Goal: Task Accomplishment & Management: Complete application form

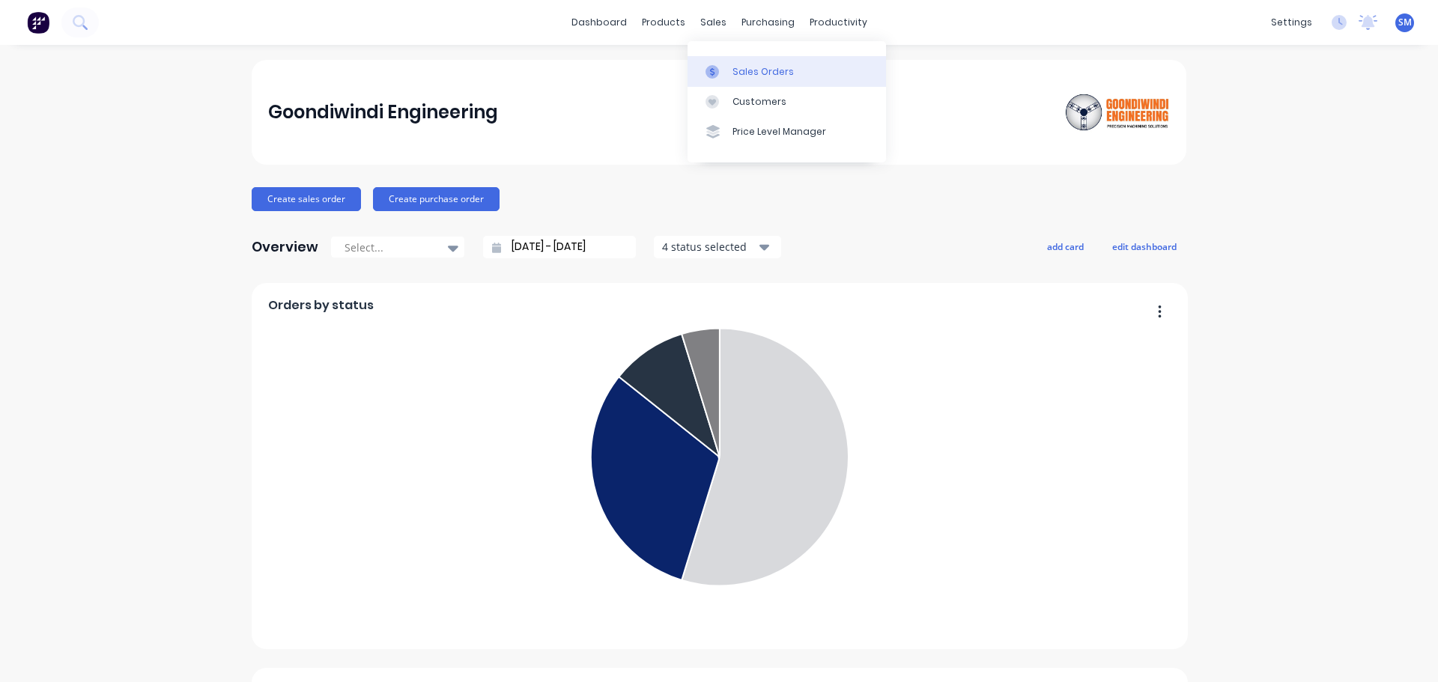
click at [790, 62] on link "Sales Orders" at bounding box center [787, 71] width 199 height 30
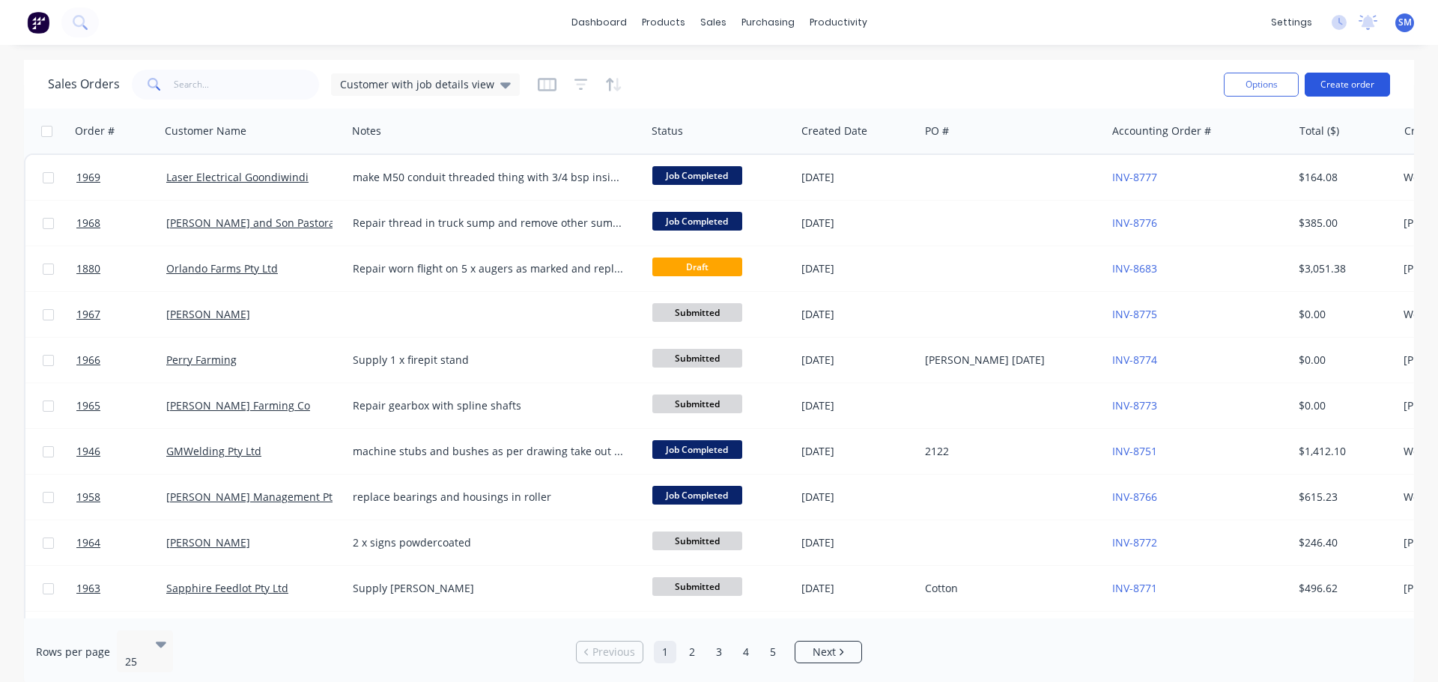
click at [1343, 86] on button "Create order" at bounding box center [1347, 85] width 85 height 24
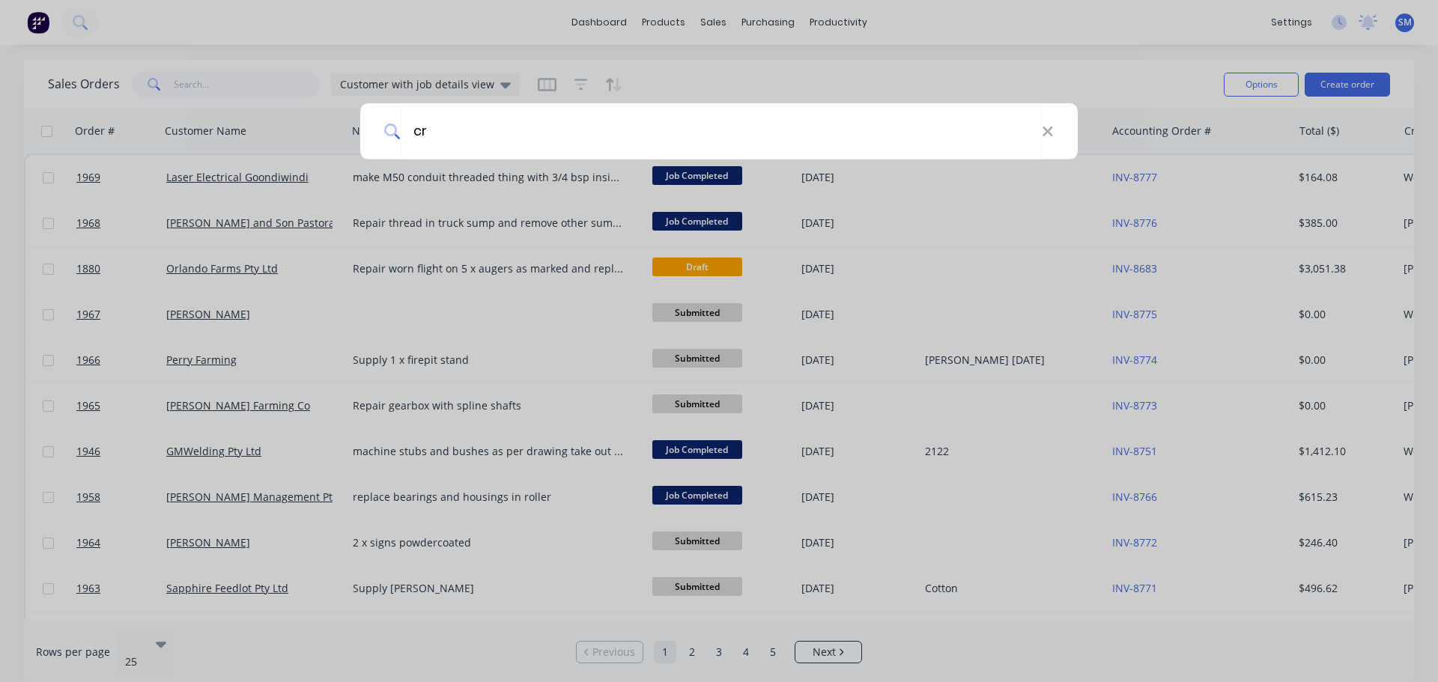
type input "c"
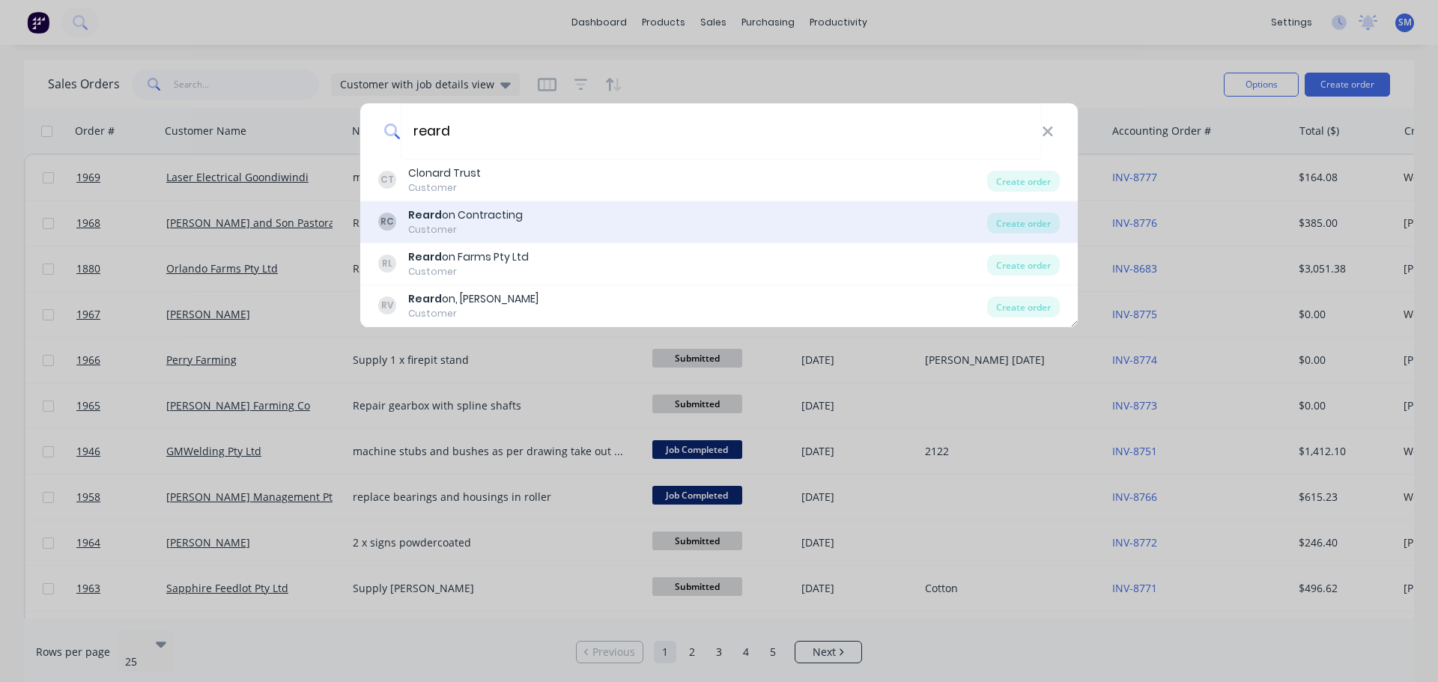
type input "reard"
click at [477, 222] on div "Reard on Contracting" at bounding box center [465, 215] width 115 height 16
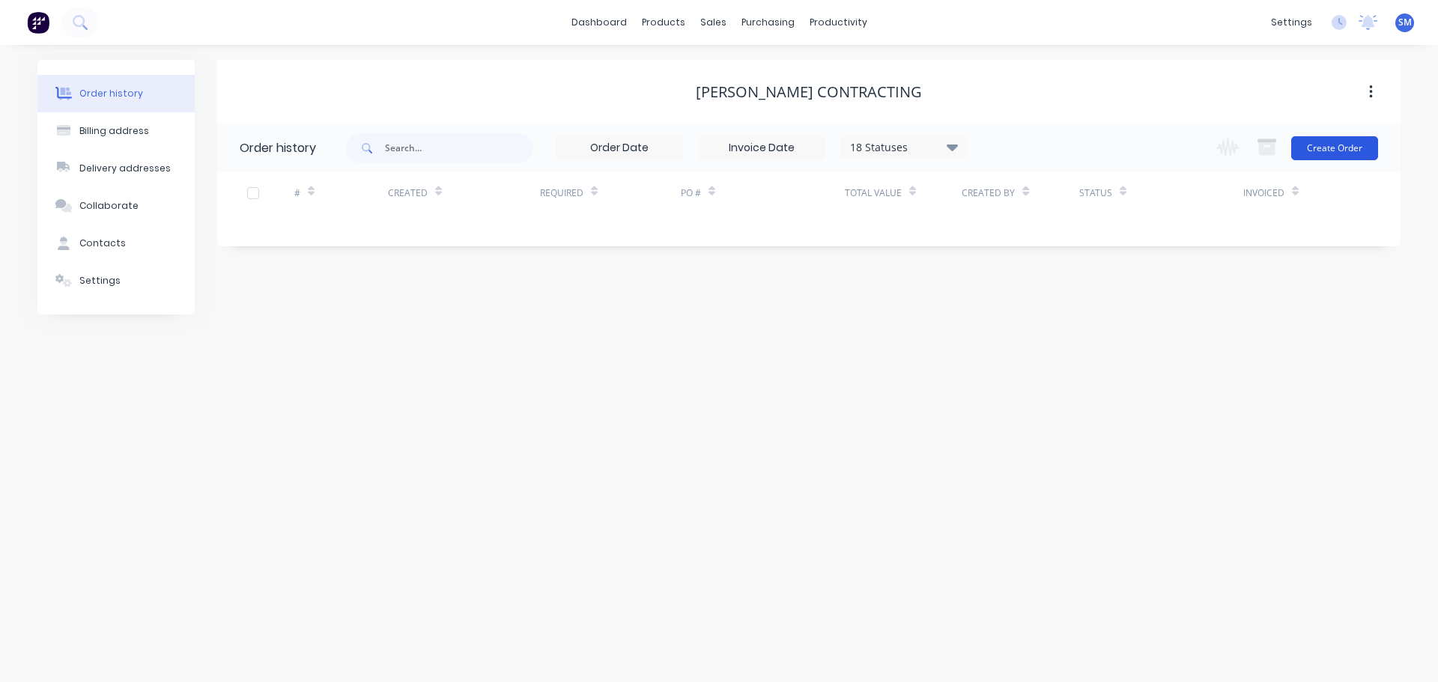
click at [1333, 153] on button "Create Order" at bounding box center [1334, 148] width 87 height 24
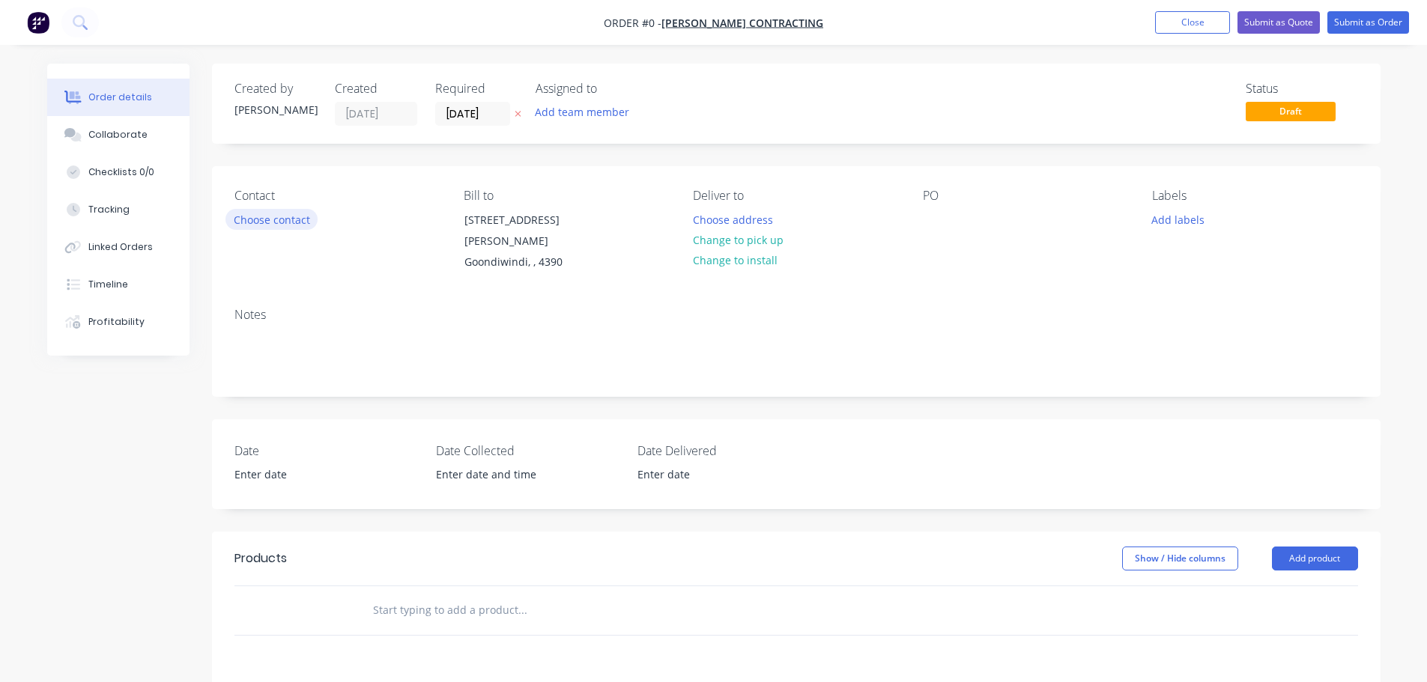
click at [288, 216] on button "Choose contact" at bounding box center [271, 219] width 92 height 20
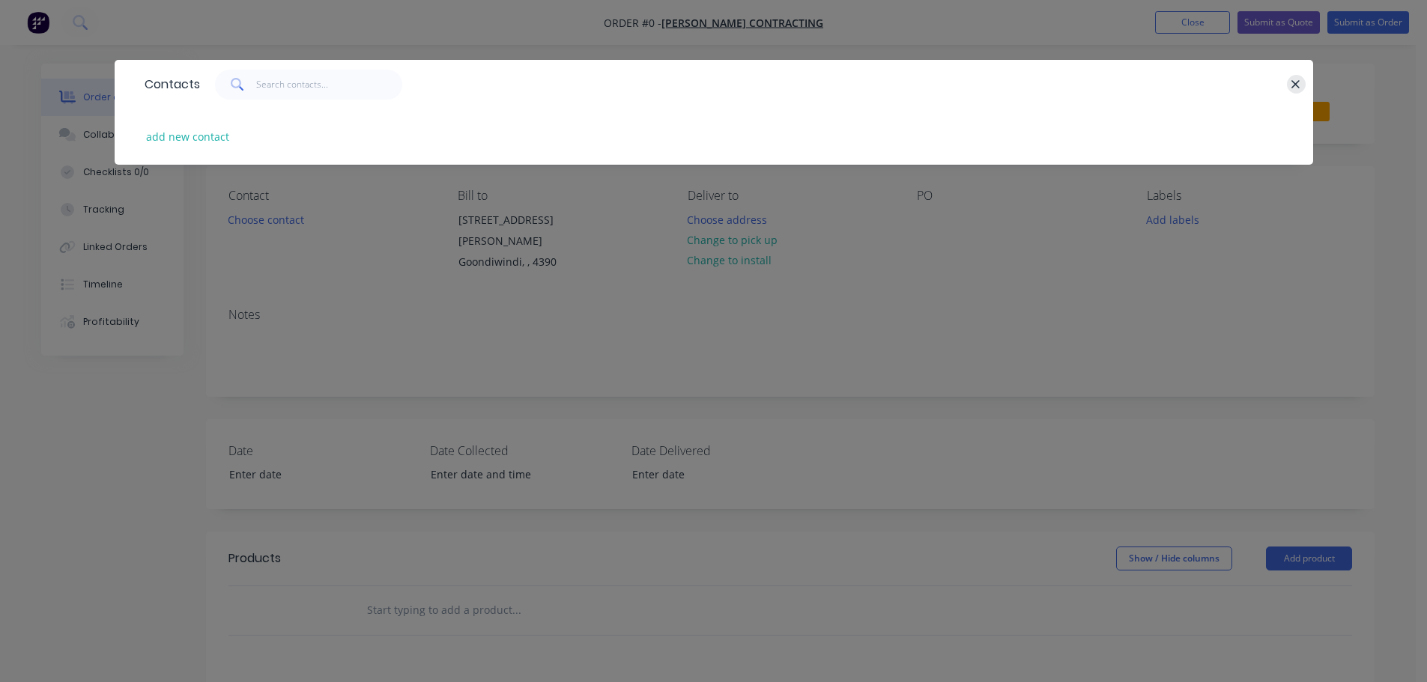
click at [1291, 85] on icon "button" at bounding box center [1296, 84] width 10 height 13
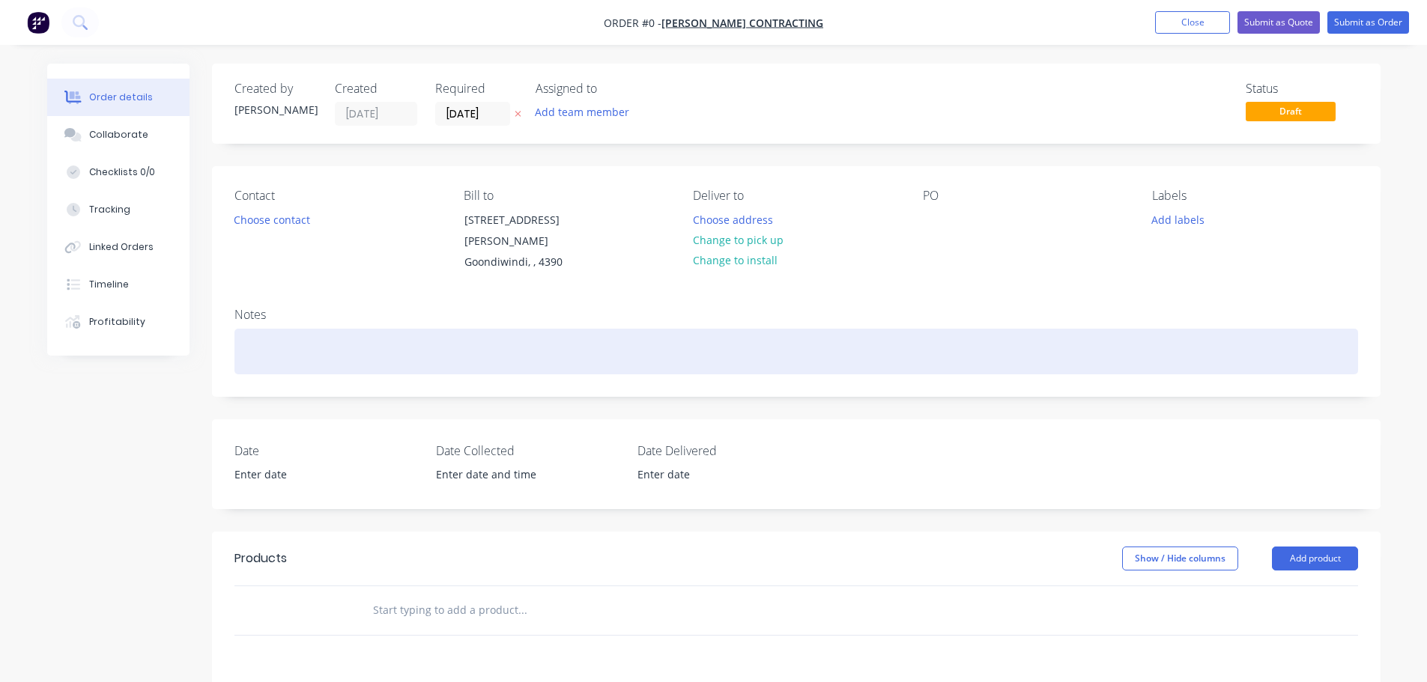
click at [262, 329] on div at bounding box center [796, 352] width 1124 height 46
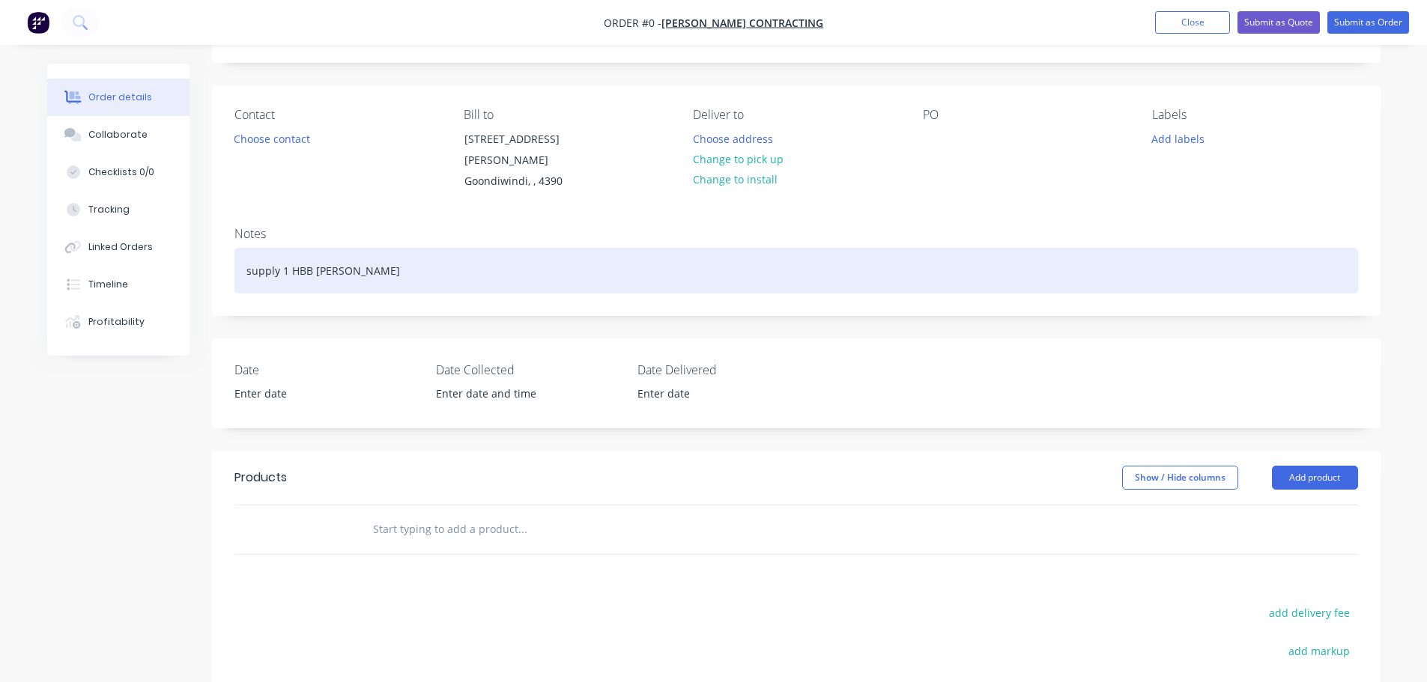
scroll to position [75, 0]
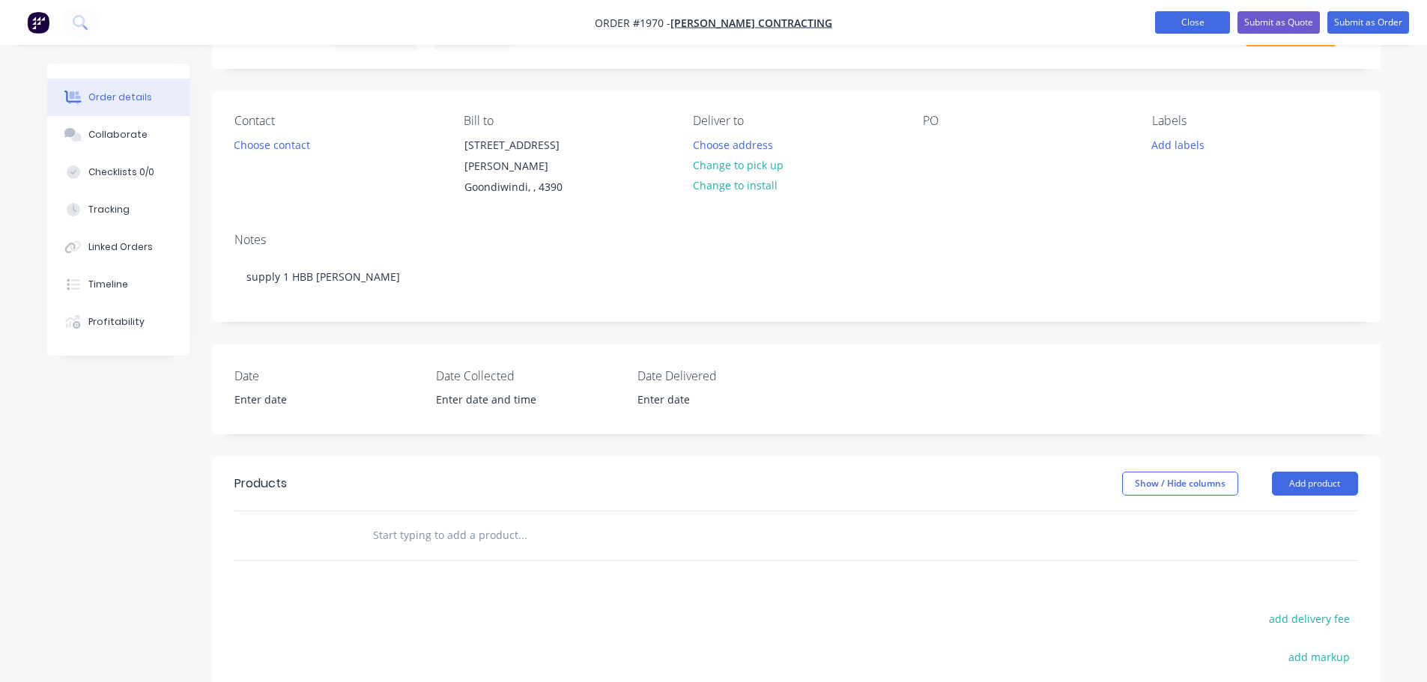
click at [1170, 30] on button "Close" at bounding box center [1192, 22] width 75 height 22
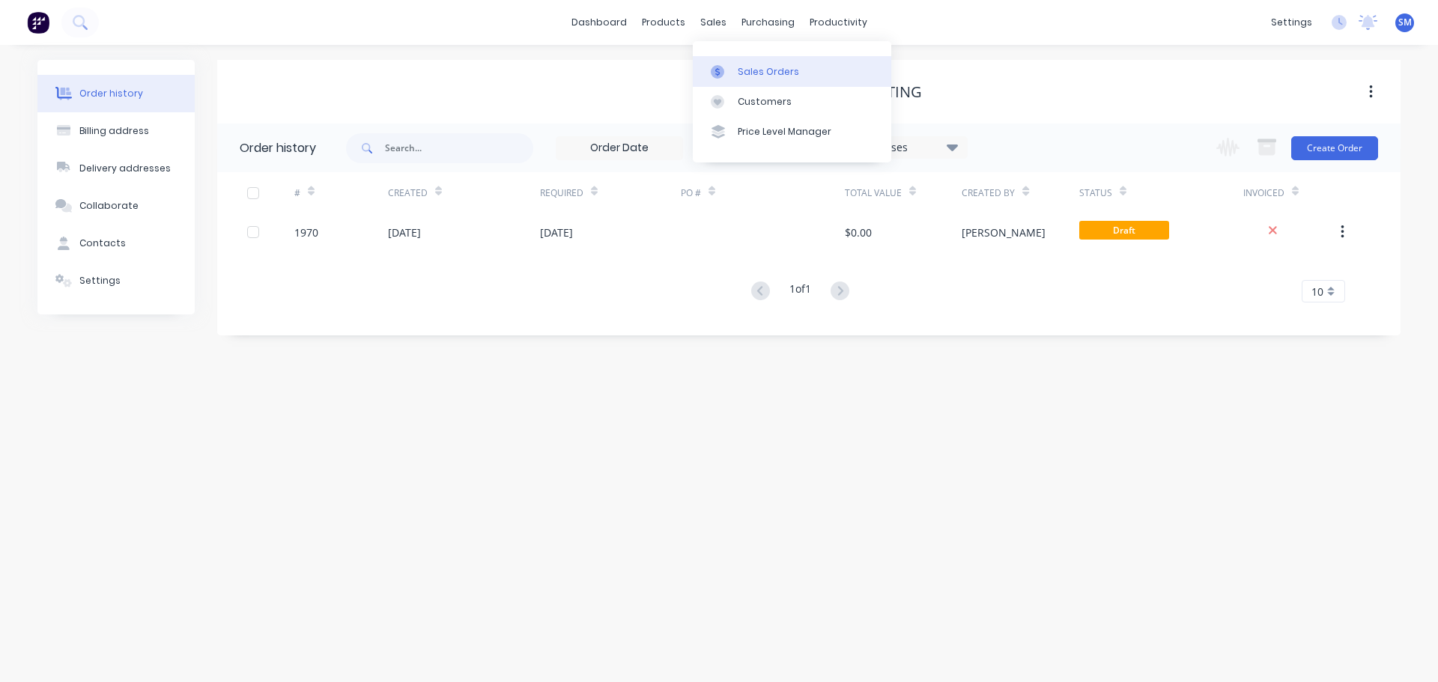
click at [759, 71] on div "Sales Orders" at bounding box center [768, 71] width 61 height 13
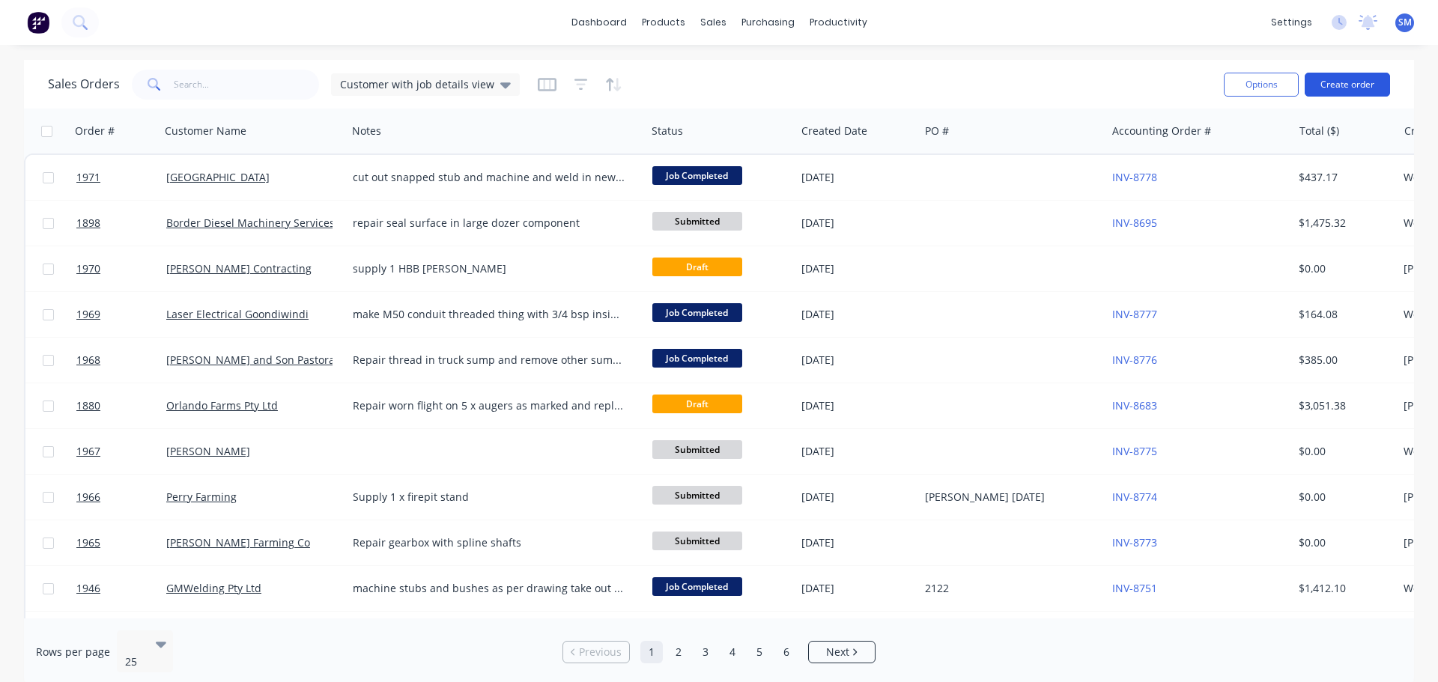
click at [1357, 86] on button "Create order" at bounding box center [1347, 85] width 85 height 24
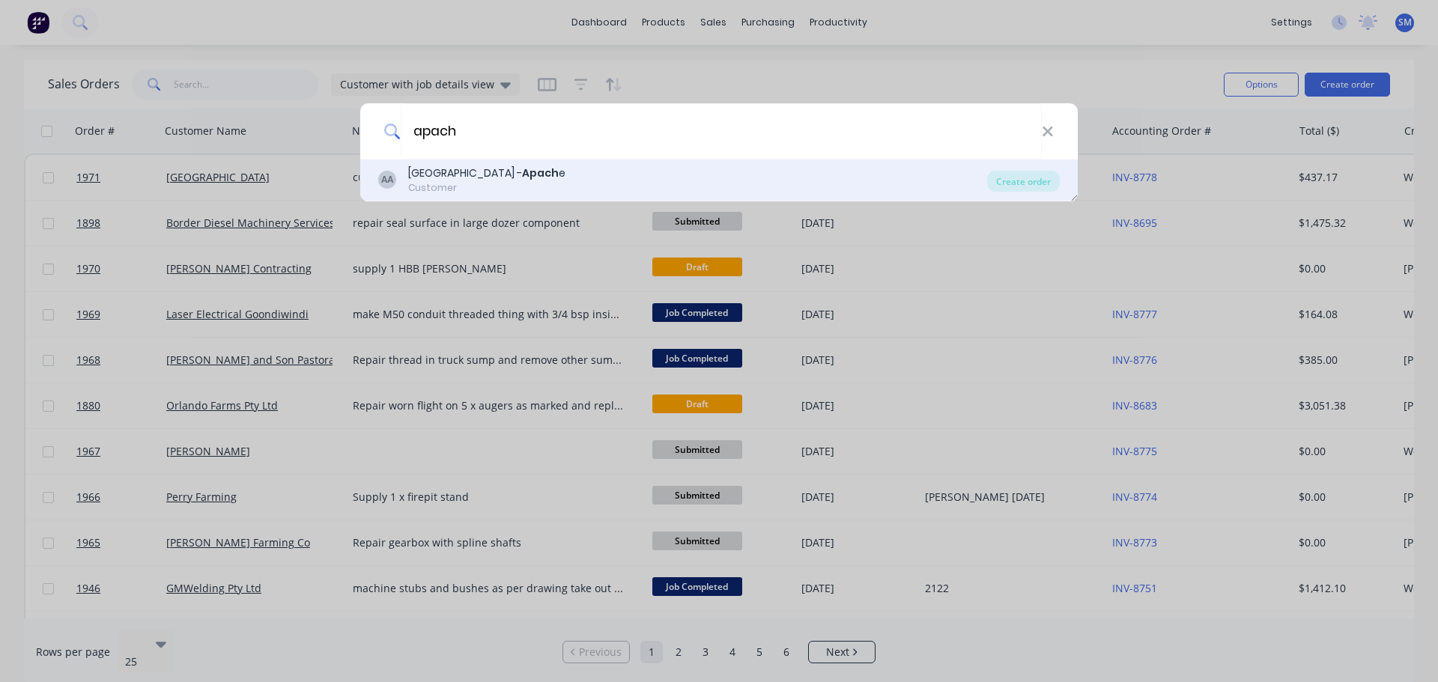
type input "apach"
click at [489, 186] on div "Customer" at bounding box center [486, 187] width 157 height 13
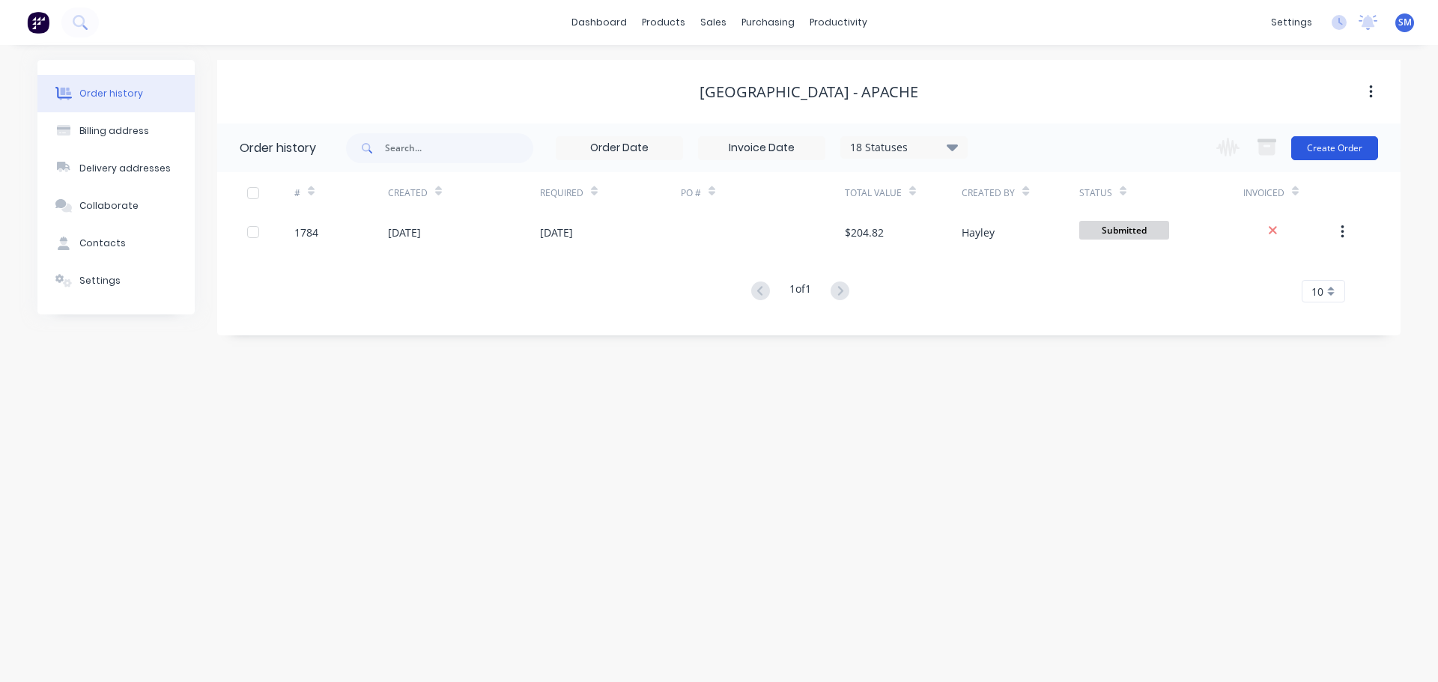
click at [1324, 154] on button "Create Order" at bounding box center [1334, 148] width 87 height 24
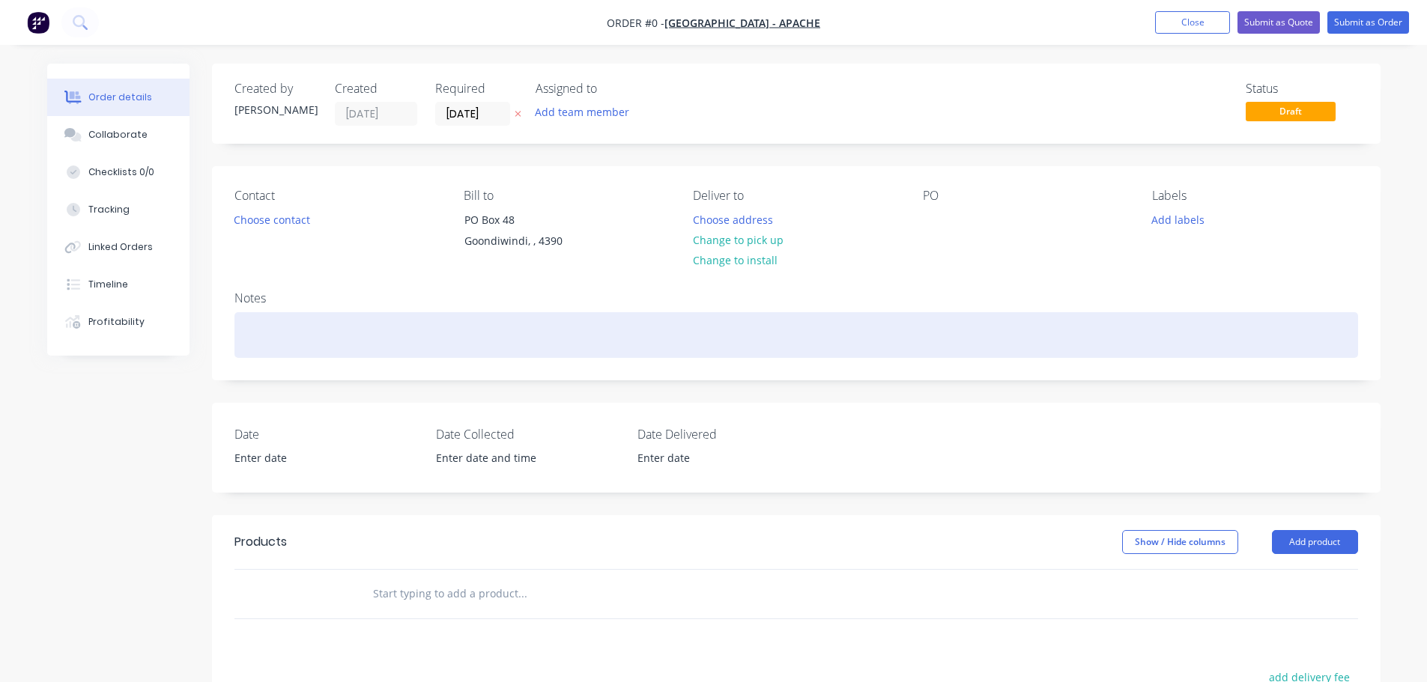
click at [303, 344] on div at bounding box center [796, 335] width 1124 height 46
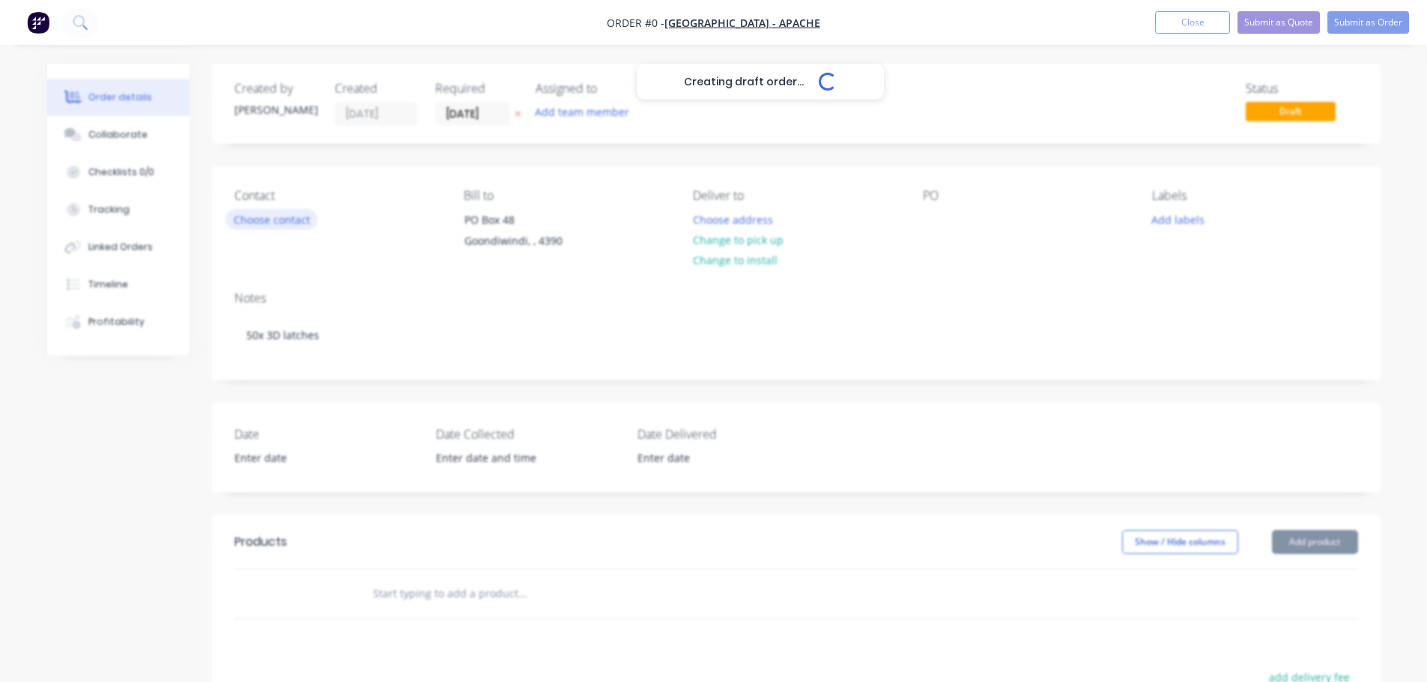
click at [293, 219] on div "Creating draft order... Loading... Order details Collaborate Checklists 0/0 Tra…" at bounding box center [713, 533] width 1363 height 938
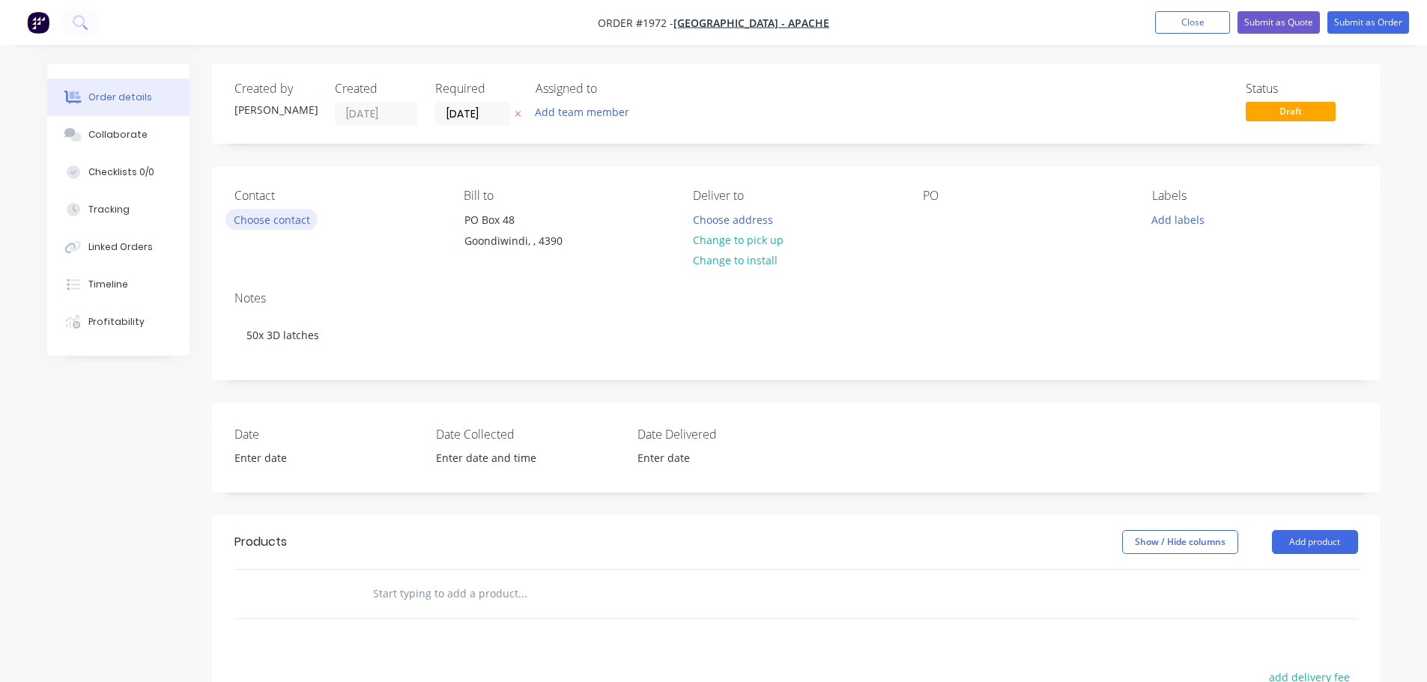
click at [270, 216] on button "Choose contact" at bounding box center [271, 219] width 92 height 20
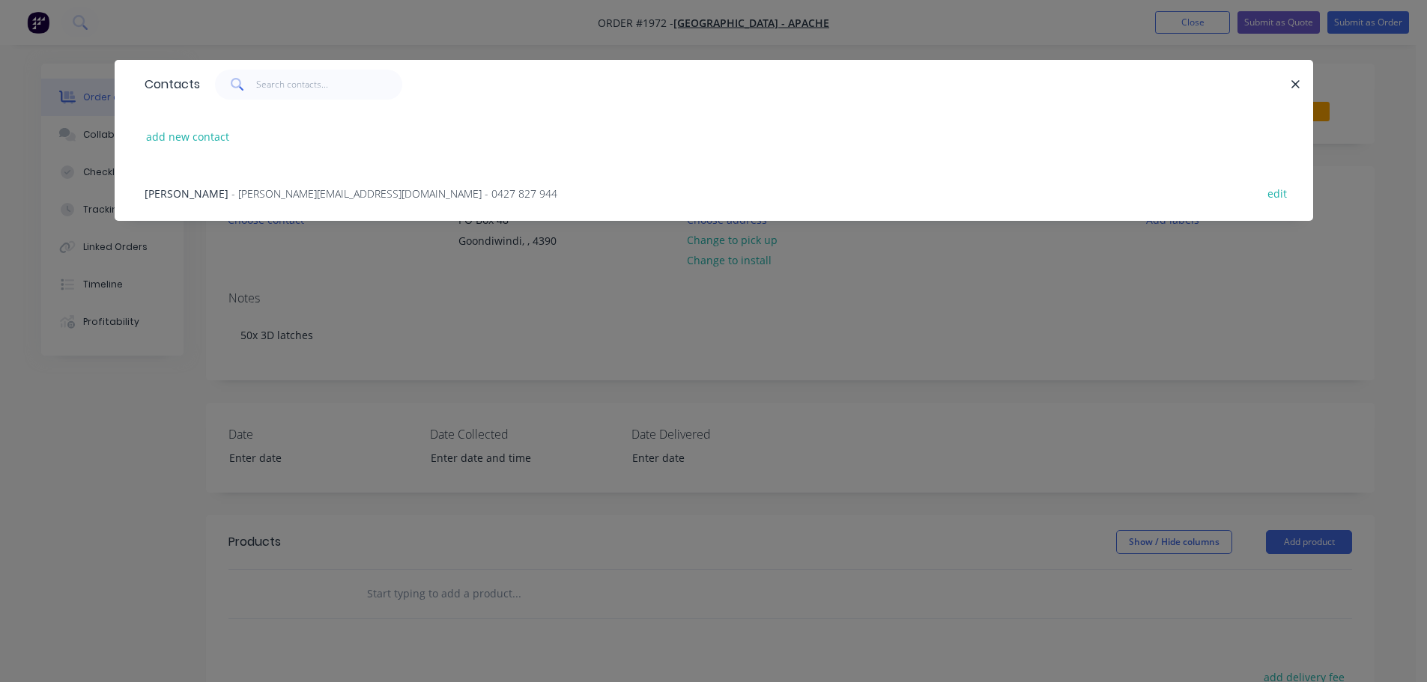
click at [291, 189] on span "- [PERSON_NAME][EMAIL_ADDRESS][DOMAIN_NAME] - 0427 827 944" at bounding box center [394, 194] width 326 height 14
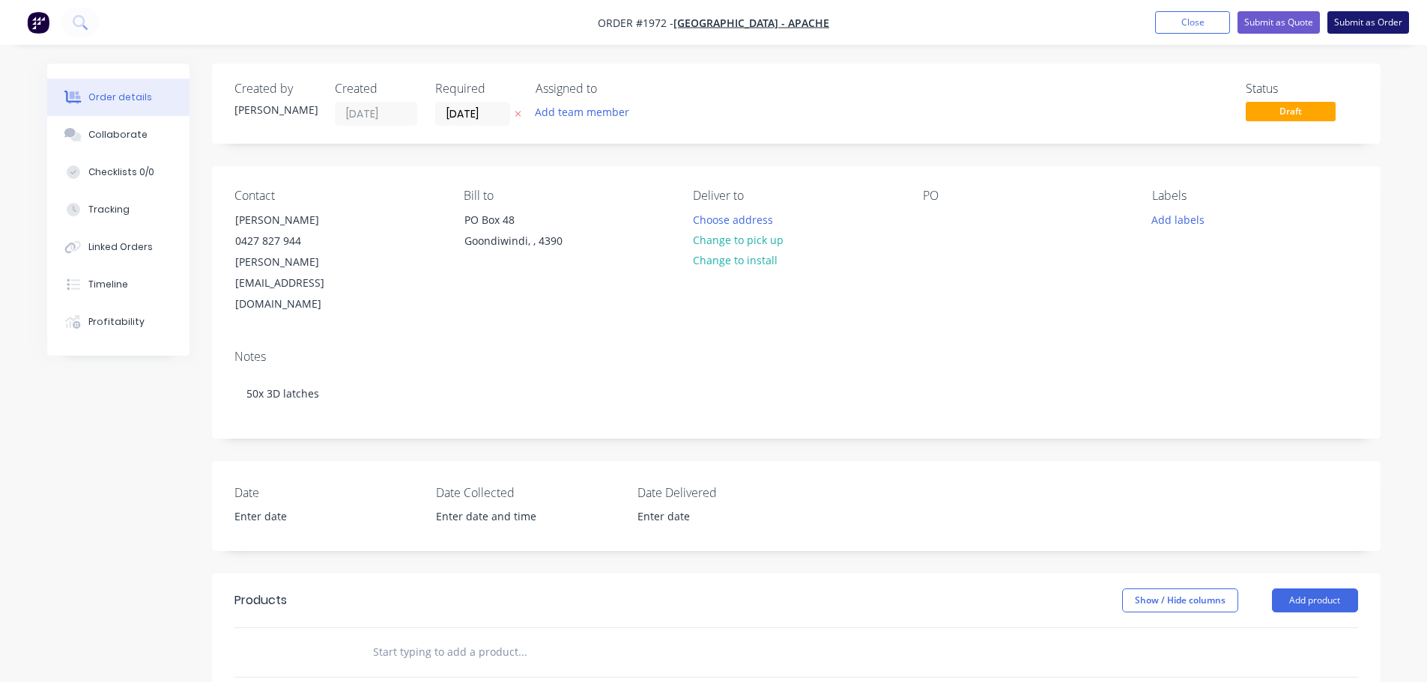
click at [1399, 21] on button "Submit as Order" at bounding box center [1368, 22] width 82 height 22
